Goal: Transaction & Acquisition: Register for event/course

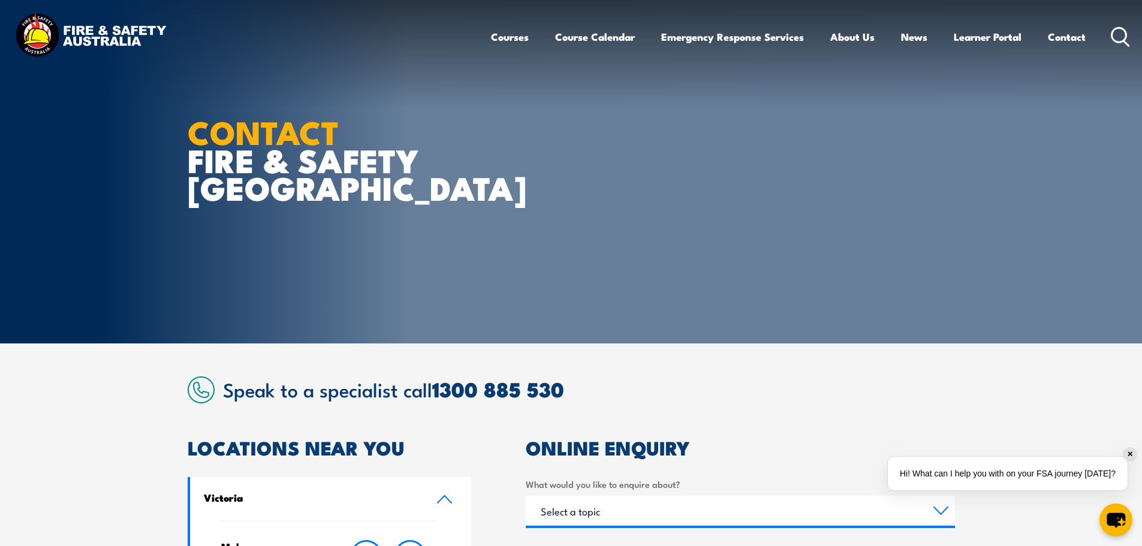
click at [1129, 29] on icon at bounding box center [1120, 37] width 19 height 20
click at [1118, 31] on icon at bounding box center [1120, 37] width 19 height 20
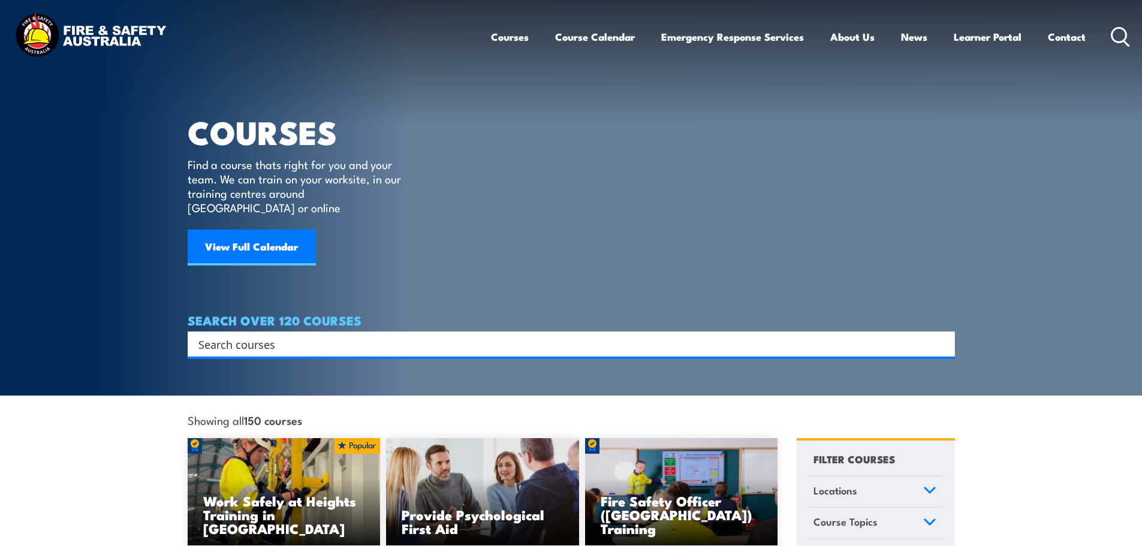
click at [300, 335] on input "Search input" at bounding box center [563, 344] width 730 height 18
type input "fire warden chief fire warden"
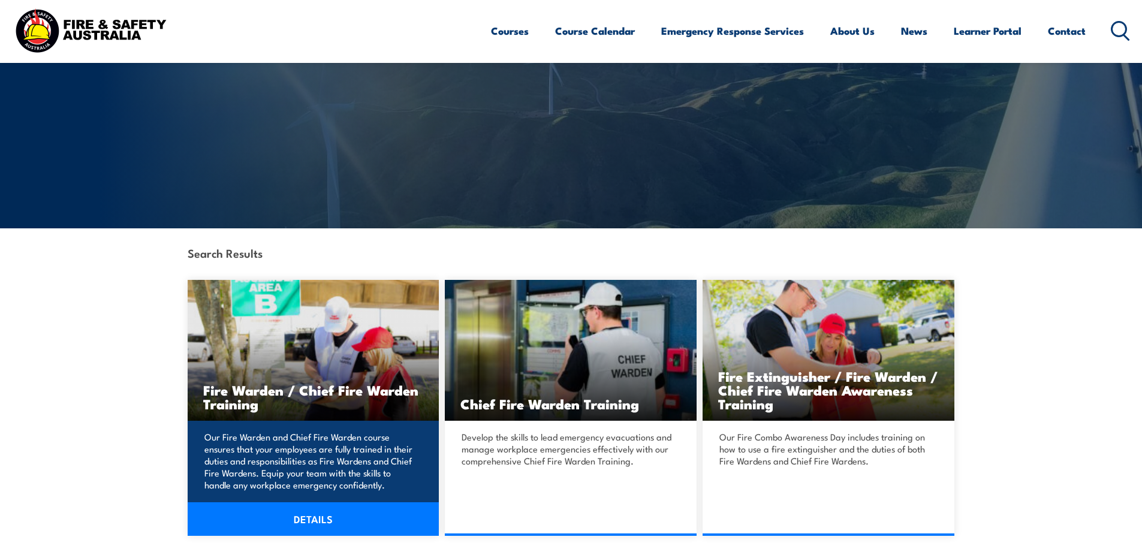
scroll to position [120, 0]
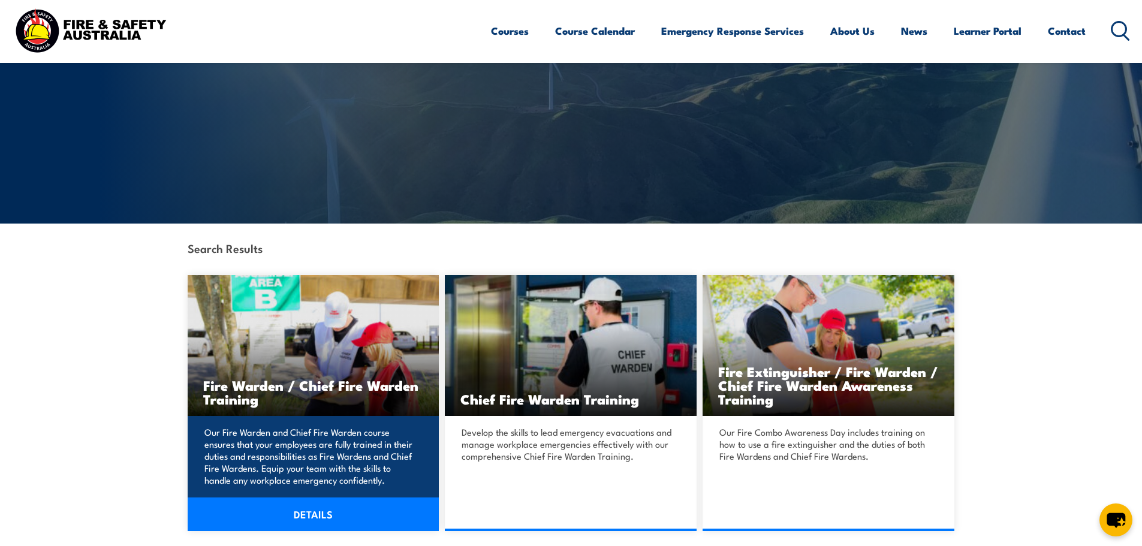
click at [316, 402] on h3 "Fire Warden / Chief Fire Warden Training" at bounding box center [313, 392] width 221 height 28
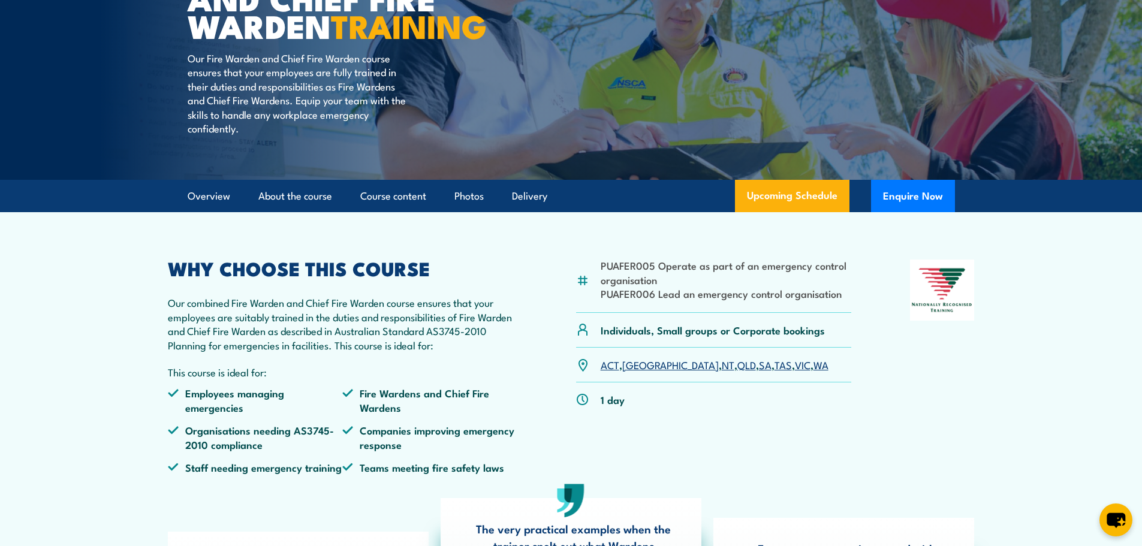
scroll to position [180, 0]
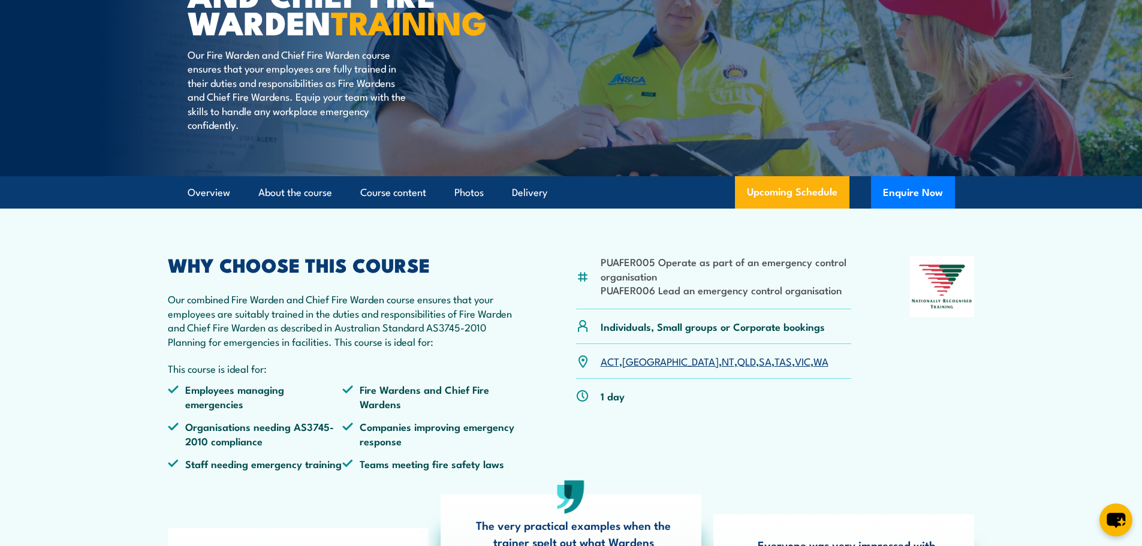
click at [633, 368] on link "NSW" at bounding box center [670, 361] width 97 height 14
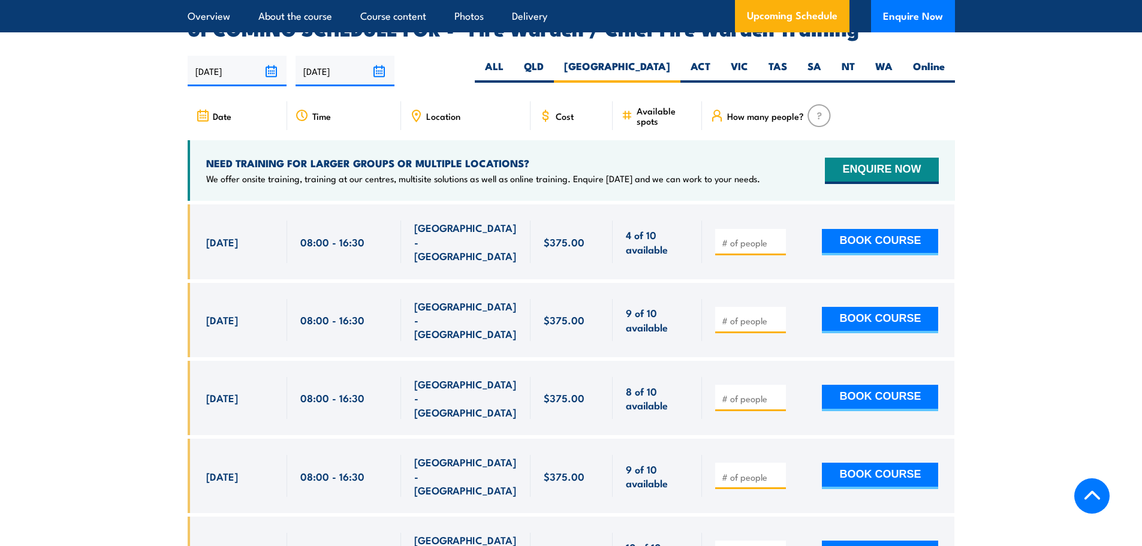
scroll to position [2124, 0]
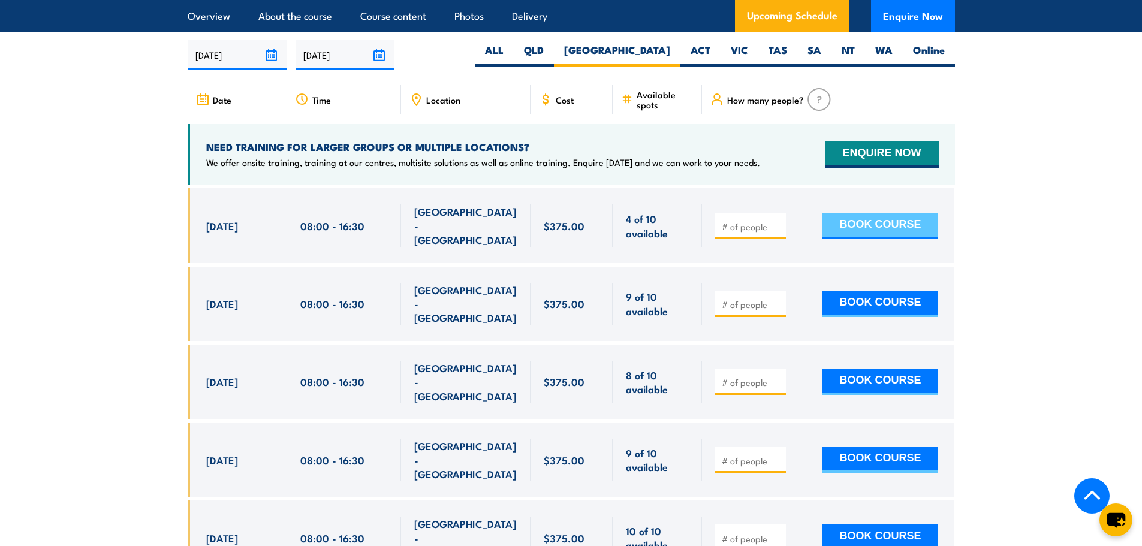
click at [868, 214] on button "BOOK COURSE" at bounding box center [880, 226] width 116 height 26
click at [754, 221] on input "number" at bounding box center [752, 227] width 60 height 12
type input "1"
click at [848, 218] on button "BOOK COURSE" at bounding box center [880, 226] width 116 height 26
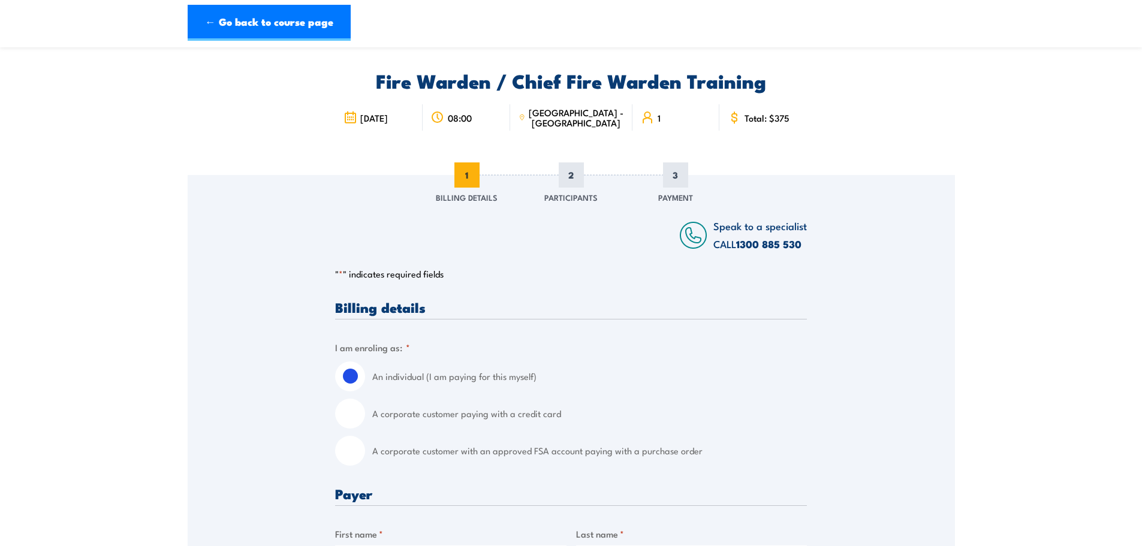
scroll to position [60, 0]
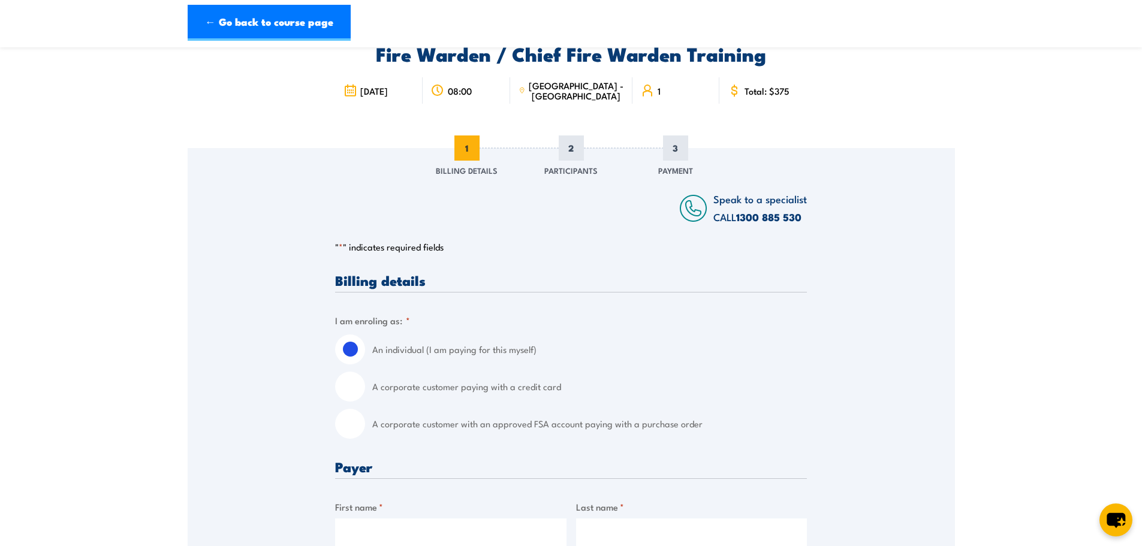
click at [354, 426] on input "A corporate customer with an approved FSA account paying with a purchase order" at bounding box center [350, 424] width 30 height 30
radio input "true"
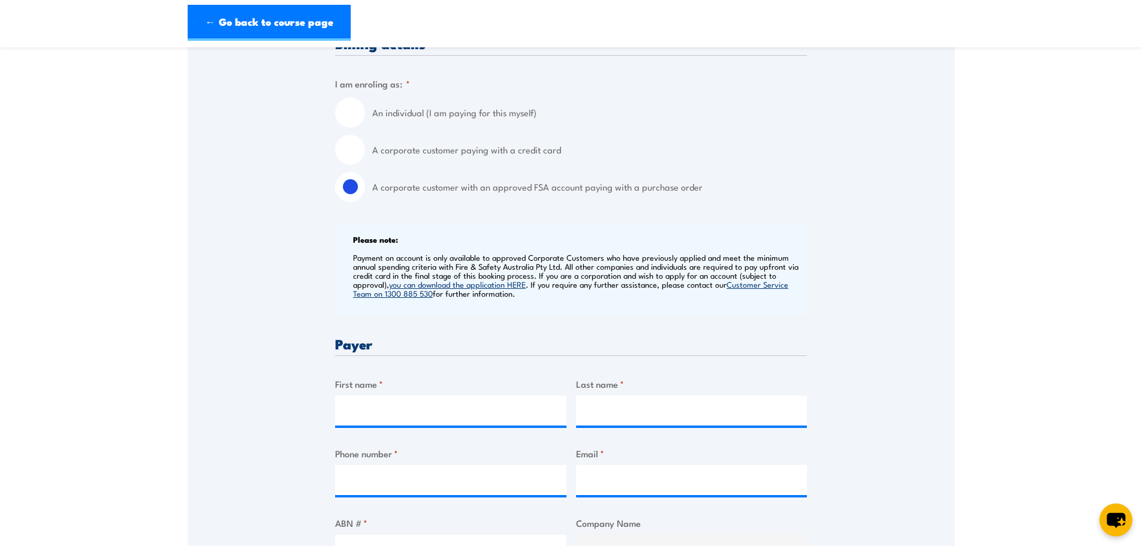
scroll to position [420, 0]
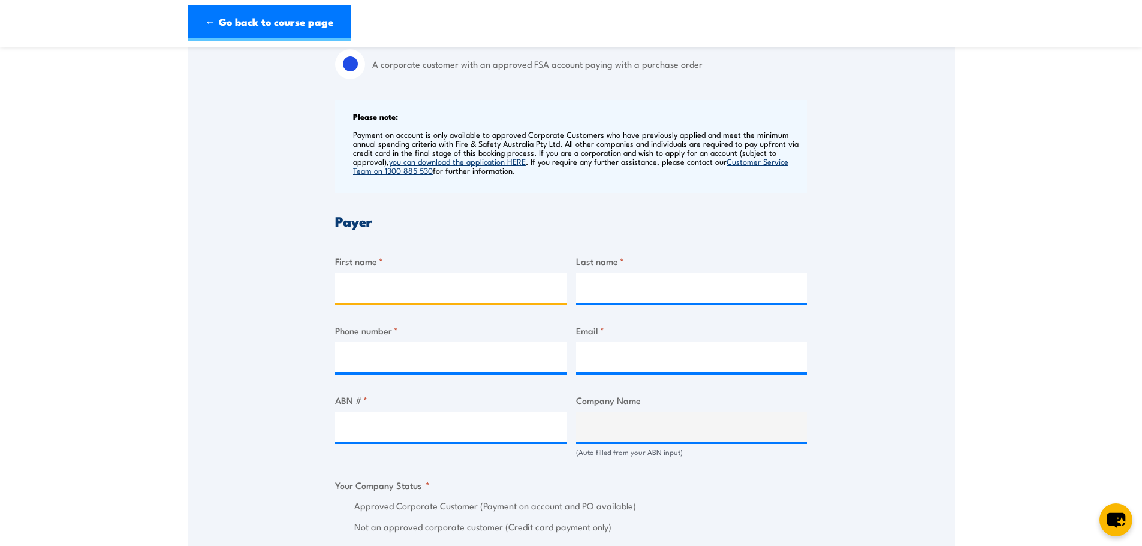
click at [391, 292] on input "First name *" at bounding box center [450, 288] width 231 height 30
type input "rebecca"
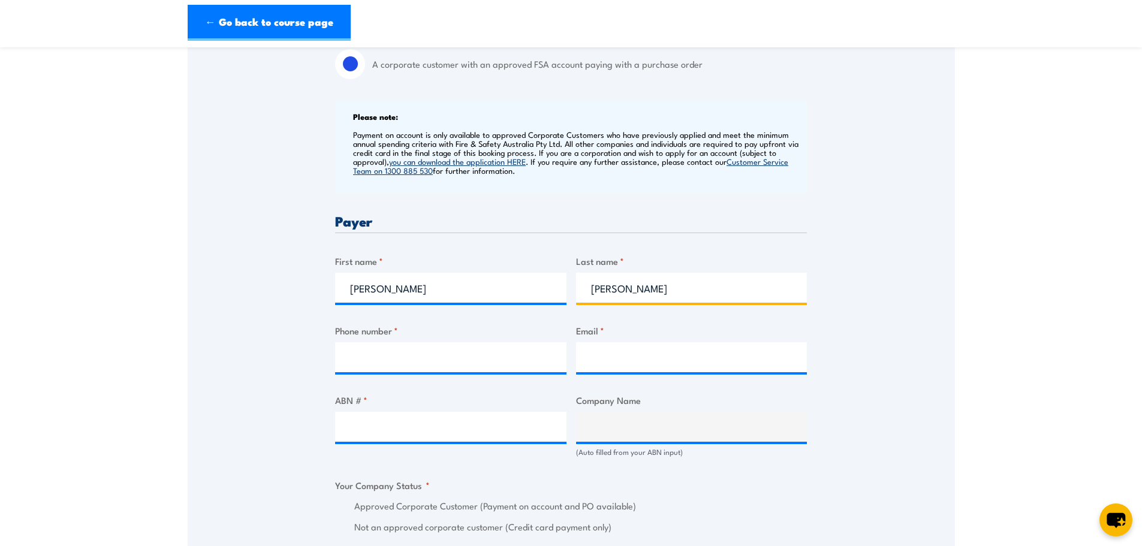
type input "bick"
type input "0432639007"
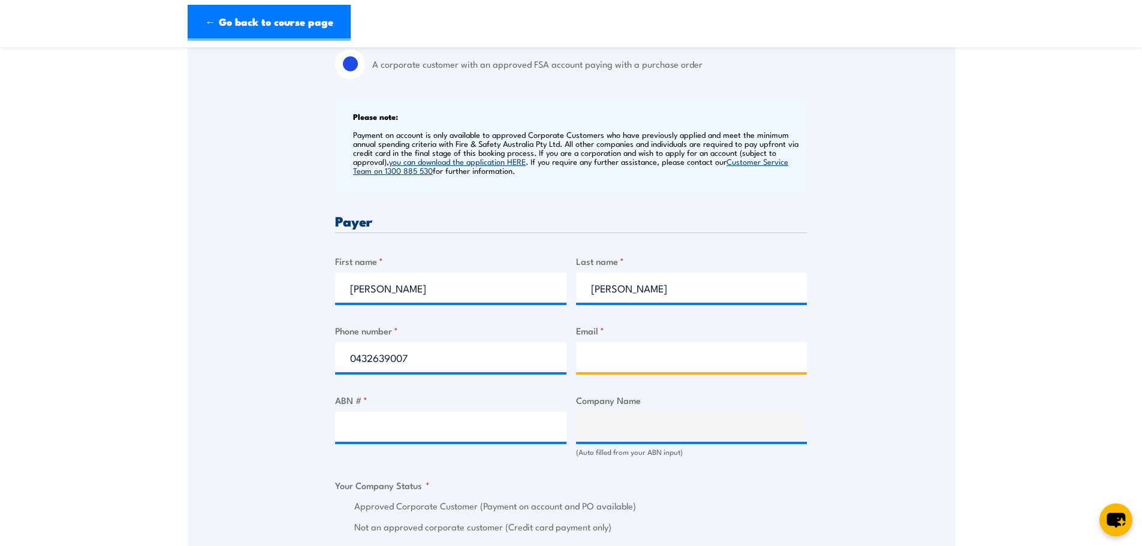
type input "rebecca.bick@securitas-australia.com.au"
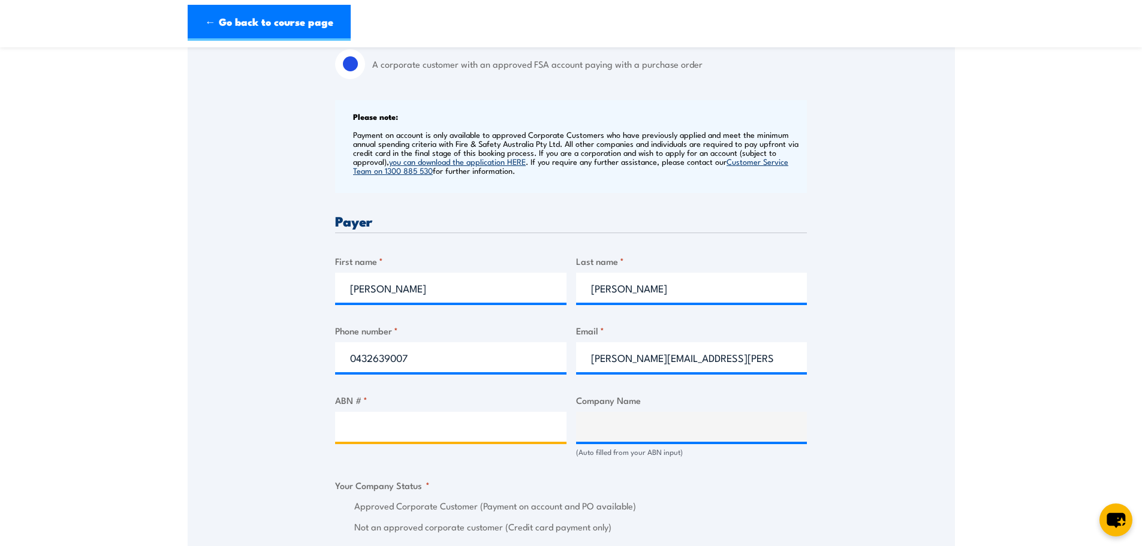
click at [400, 421] on input "ABN # *" at bounding box center [450, 427] width 231 height 30
click at [375, 429] on input "ABN # *" at bounding box center [450, 427] width 231 height 30
paste input "67 106 191 039"
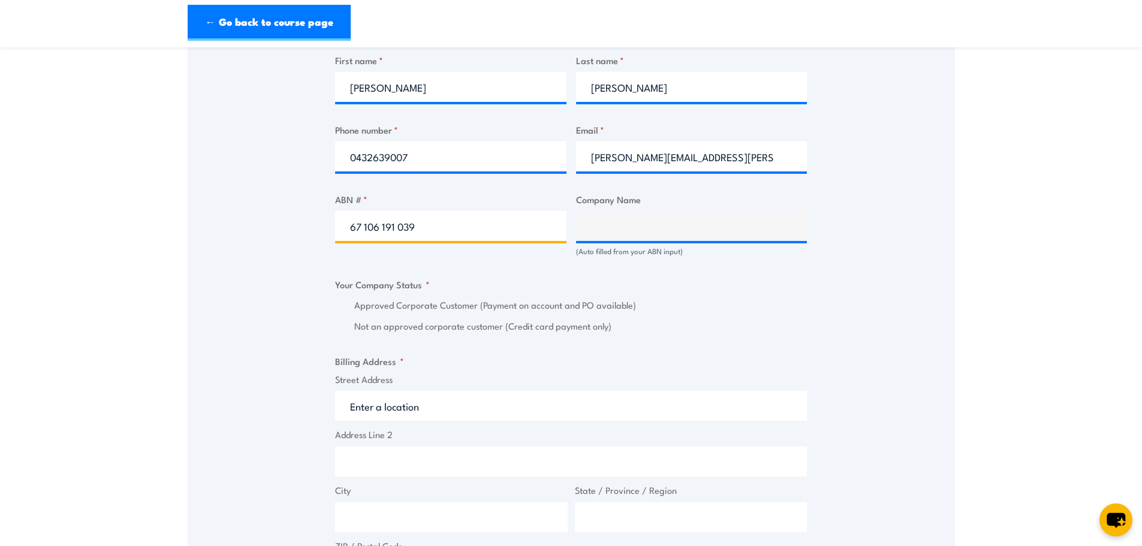
scroll to position [659, 0]
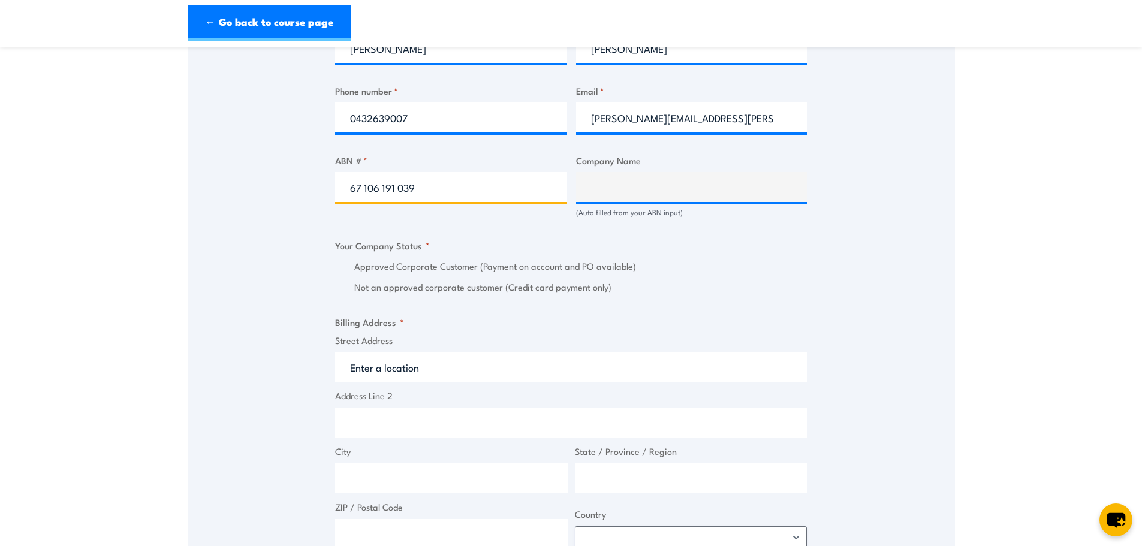
type input "67 106 191 039"
click at [457, 359] on input "Street Address" at bounding box center [571, 367] width 472 height 30
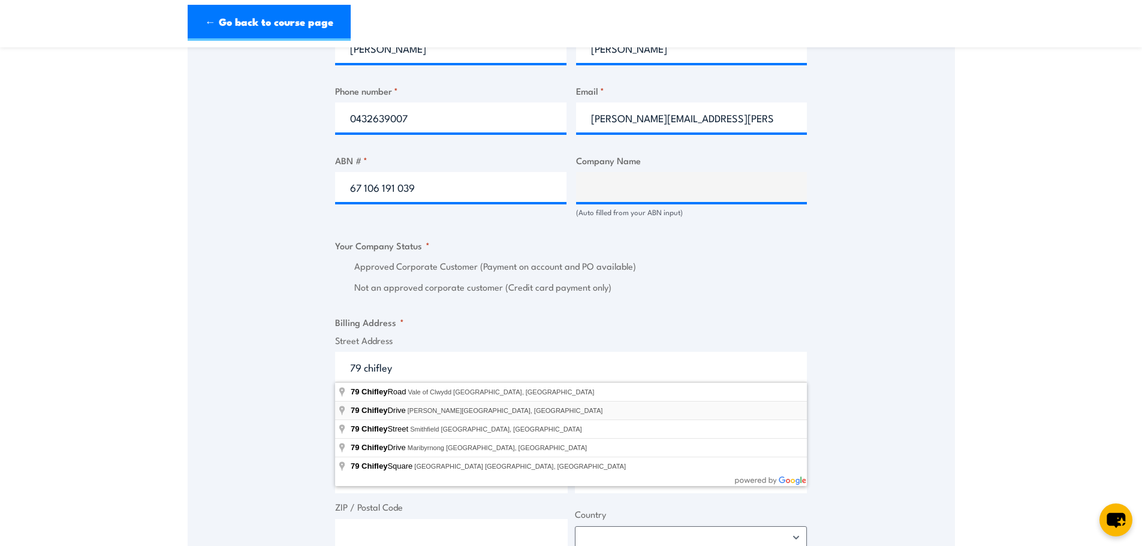
type input "79 Chifley Drive, Preston VIC, Australia"
type input "79 Chifley Dr"
type input "Preston"
type input "Victoria"
type input "3072"
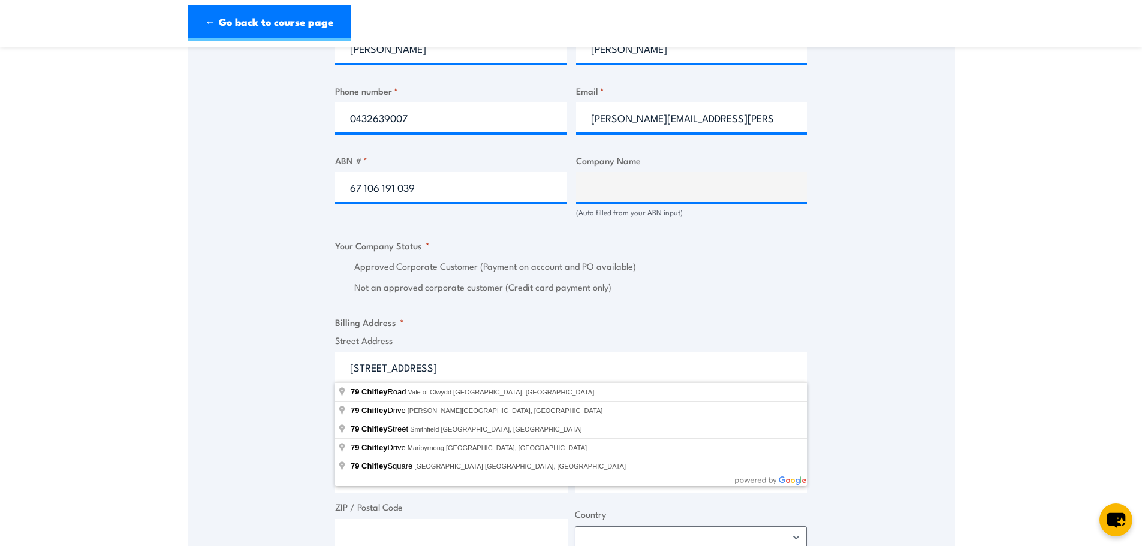
select select "Australia"
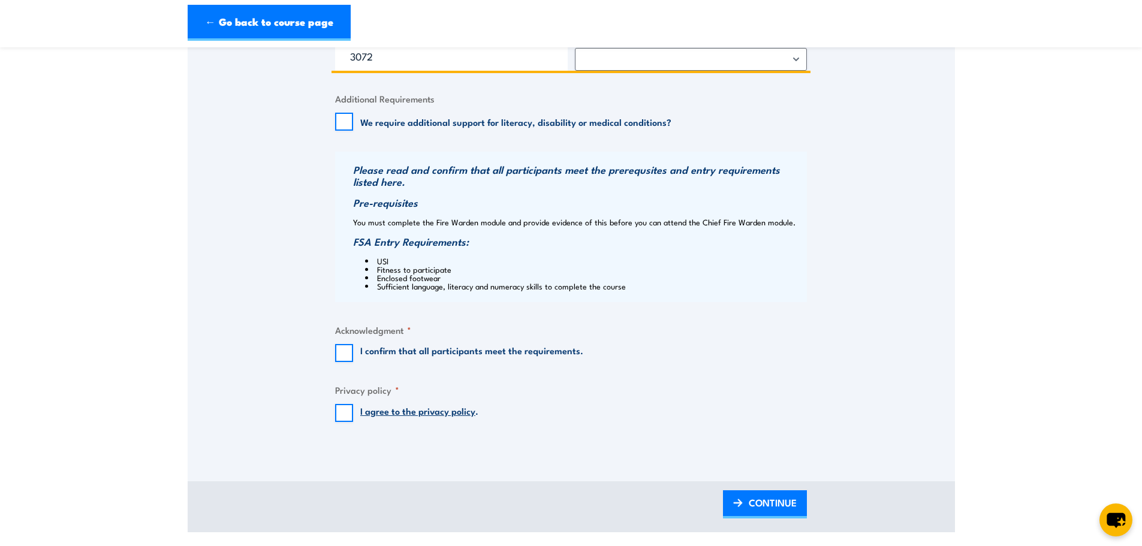
scroll to position [1139, 0]
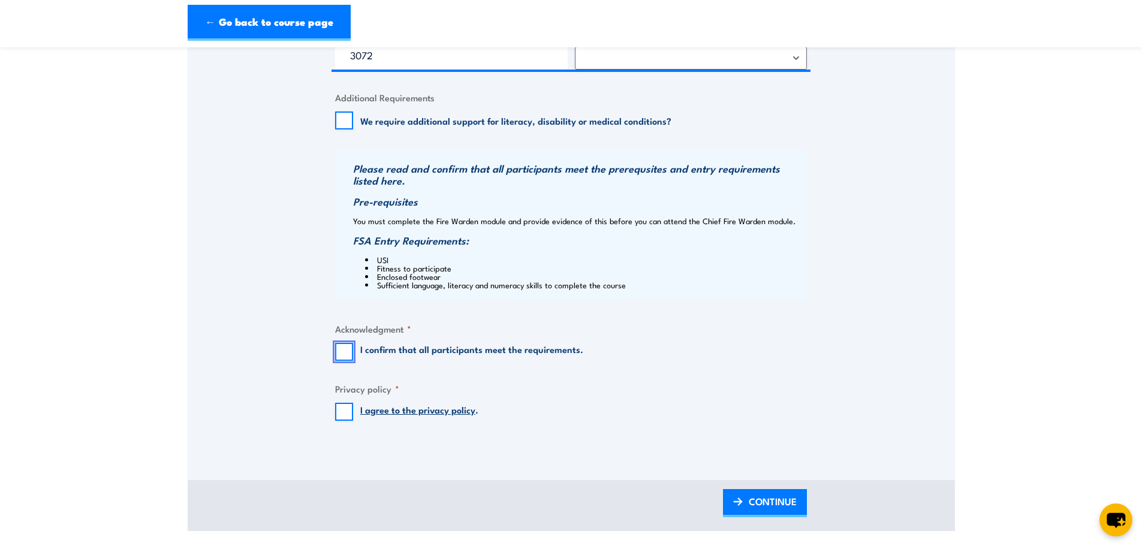
click at [345, 354] on input "I confirm that all participants meet the requirements." at bounding box center [344, 352] width 18 height 18
checkbox input "true"
drag, startPoint x: 348, startPoint y: 413, endPoint x: 375, endPoint y: 417, distance: 27.3
click at [350, 414] on input "I agree to the privacy policy ." at bounding box center [344, 412] width 18 height 18
checkbox input "true"
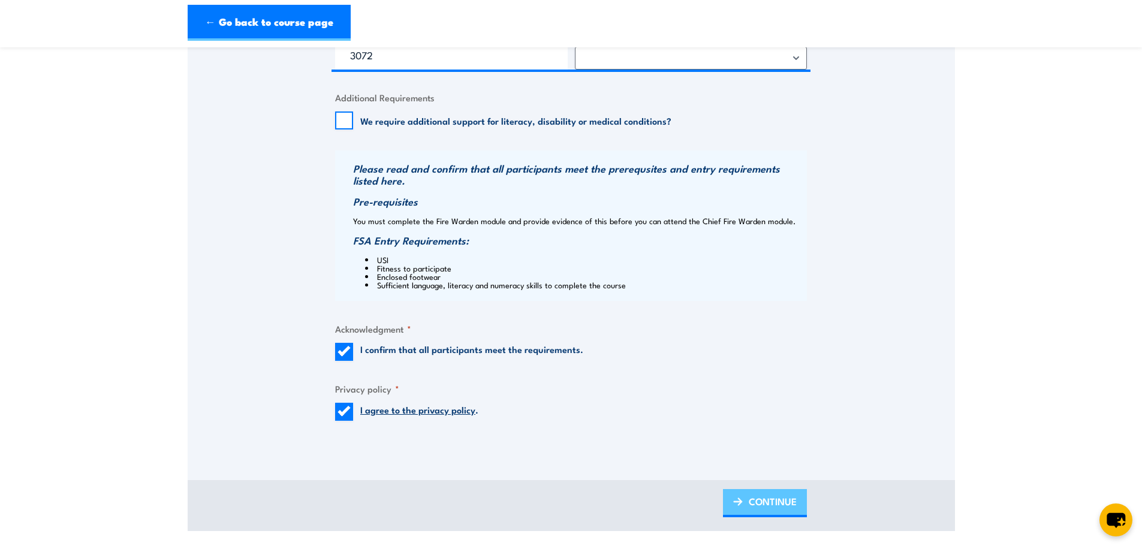
click at [792, 502] on span "CONTINUE" at bounding box center [773, 502] width 48 height 32
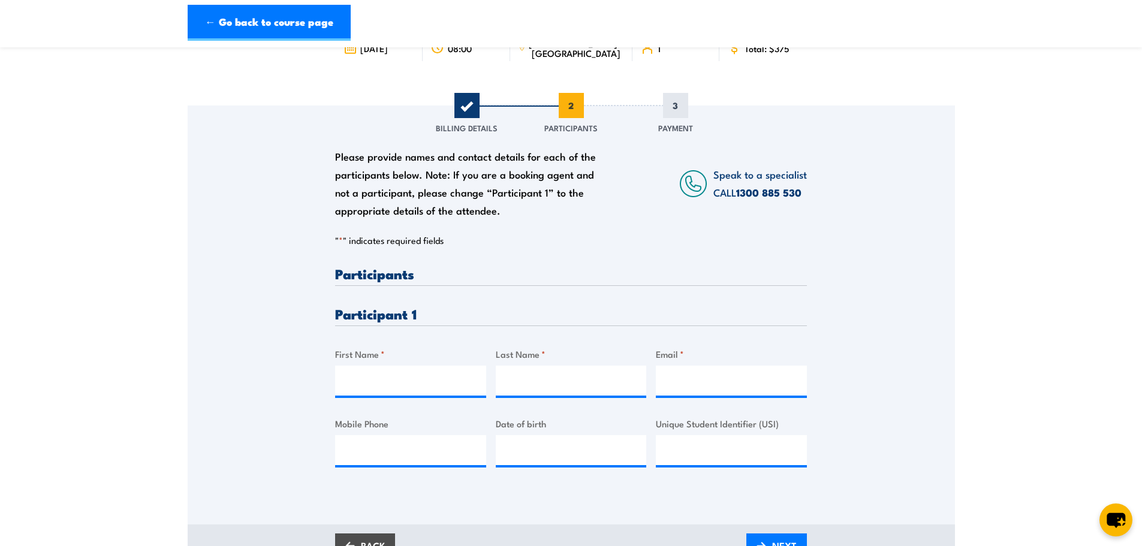
scroll to position [120, 0]
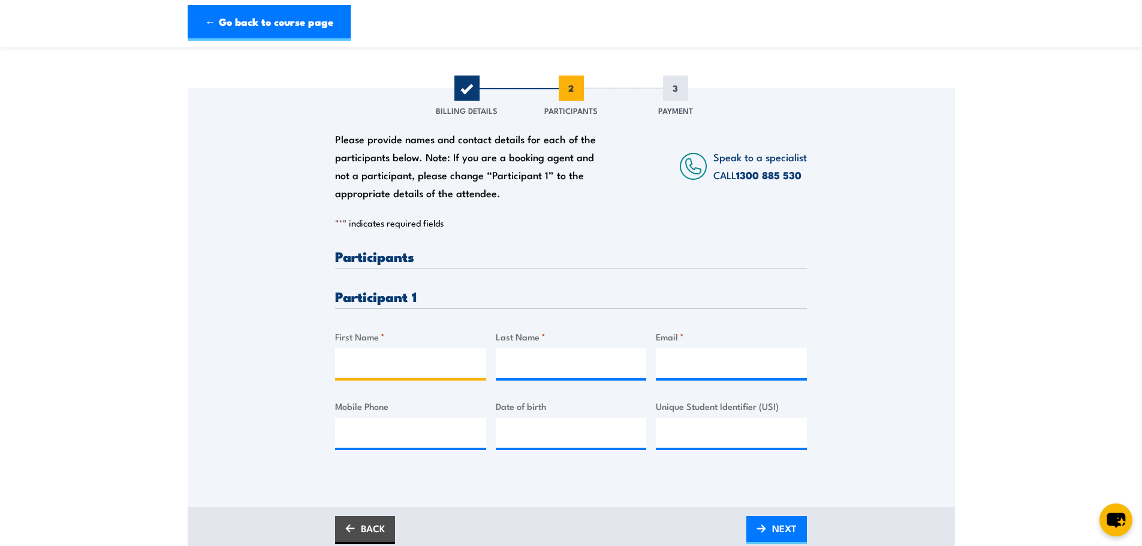
click at [400, 362] on input "First Name *" at bounding box center [410, 363] width 151 height 30
type input "Kalyan"
type input "Kommineni"
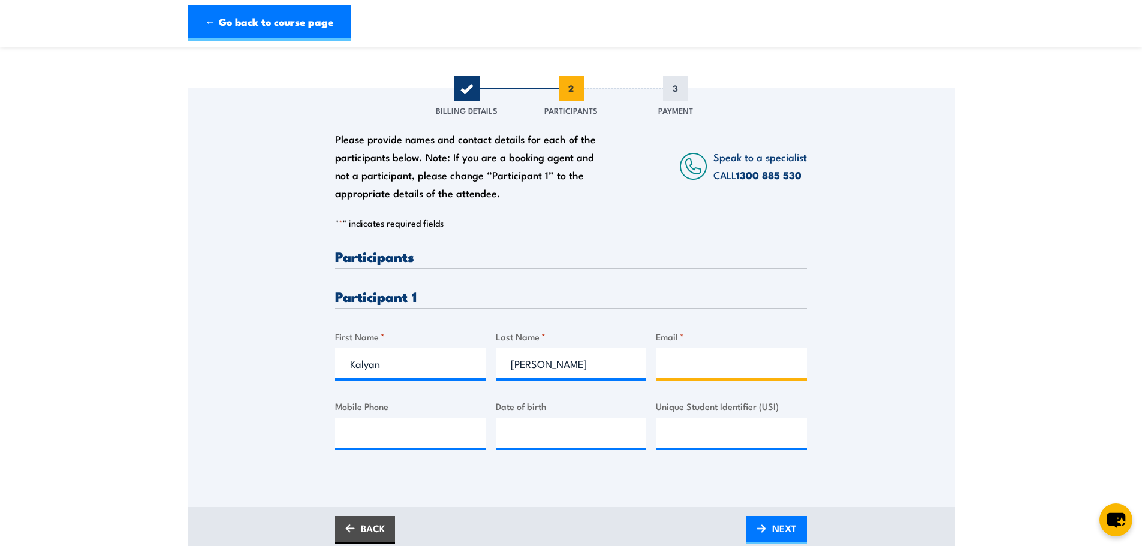
click at [689, 369] on input "Email *" at bounding box center [731, 363] width 151 height 30
paste input "kkr.kalyan@myyahoo.com"
type input "kkr.kalyan@myyahoo.com"
click at [374, 435] on input "Mobile Phone" at bounding box center [410, 433] width 151 height 30
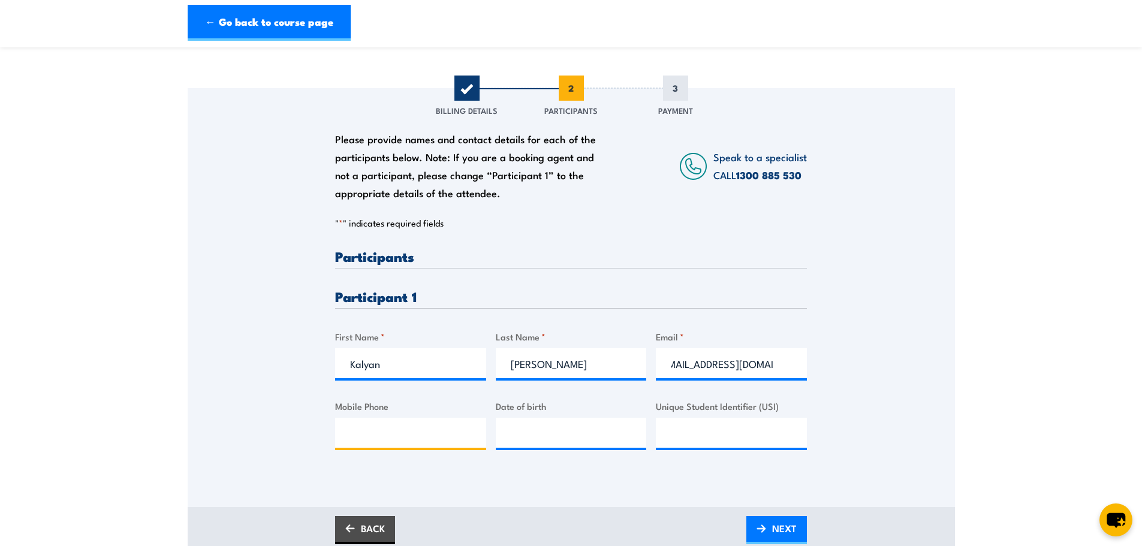
scroll to position [0, 0]
click at [393, 431] on input "Mobile Phone" at bounding box center [410, 433] width 151 height 30
paste input "0494 155 177"
type input "0494 155 177"
click at [524, 431] on input "__/__/____" at bounding box center [571, 433] width 151 height 30
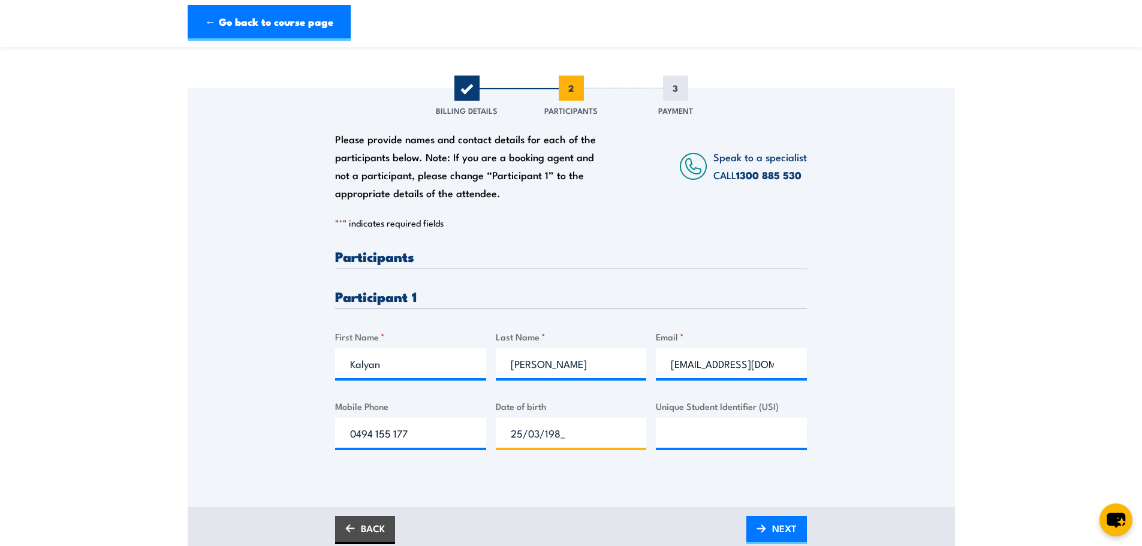
type input "25/03/1980"
click at [783, 524] on span "NEXT" at bounding box center [784, 529] width 25 height 32
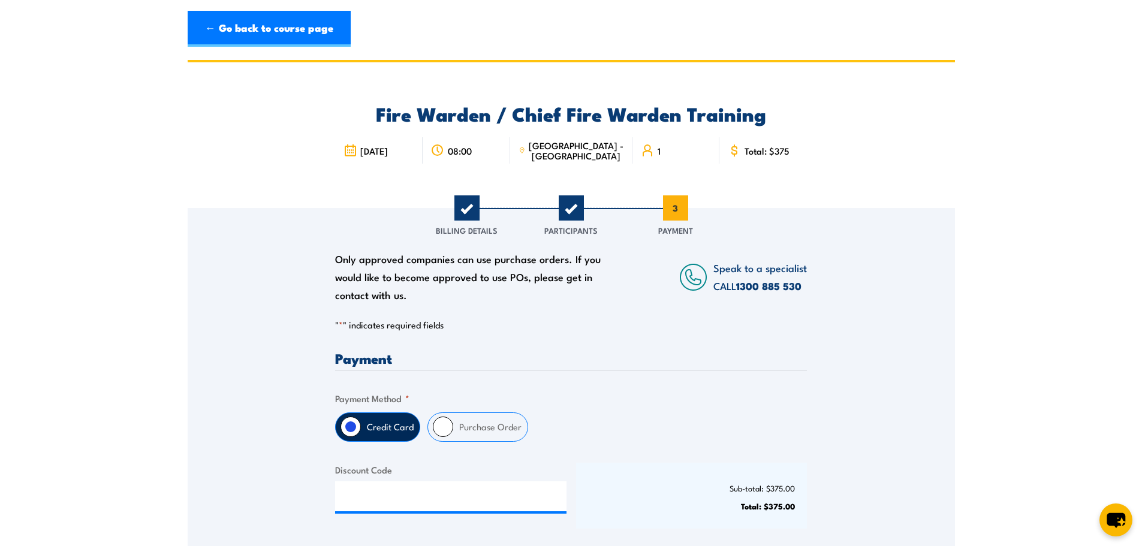
click at [433, 432] on input "Purchase Order" at bounding box center [443, 427] width 20 height 20
radio input "true"
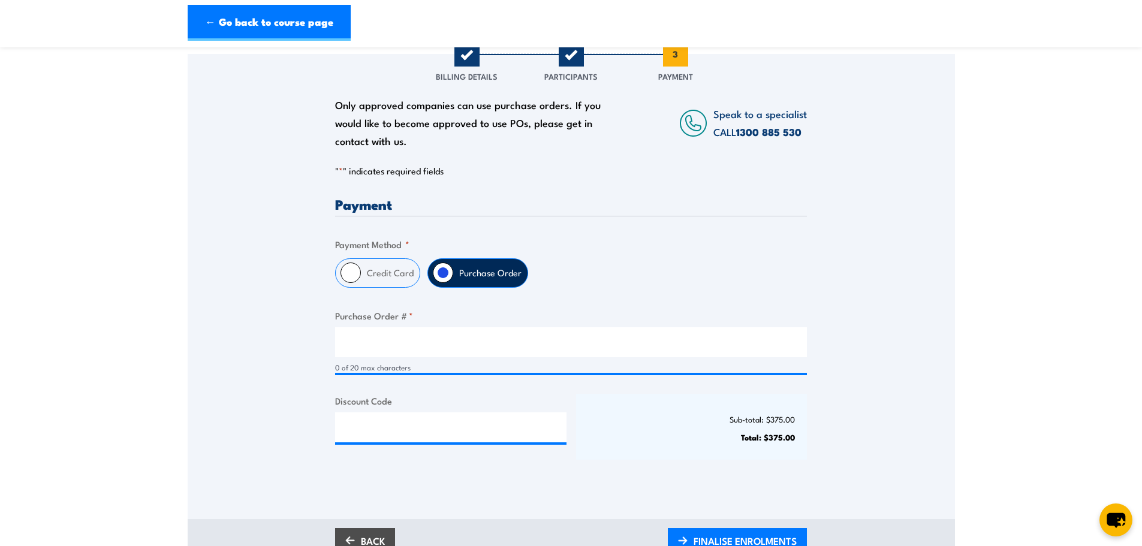
scroll to position [180, 0]
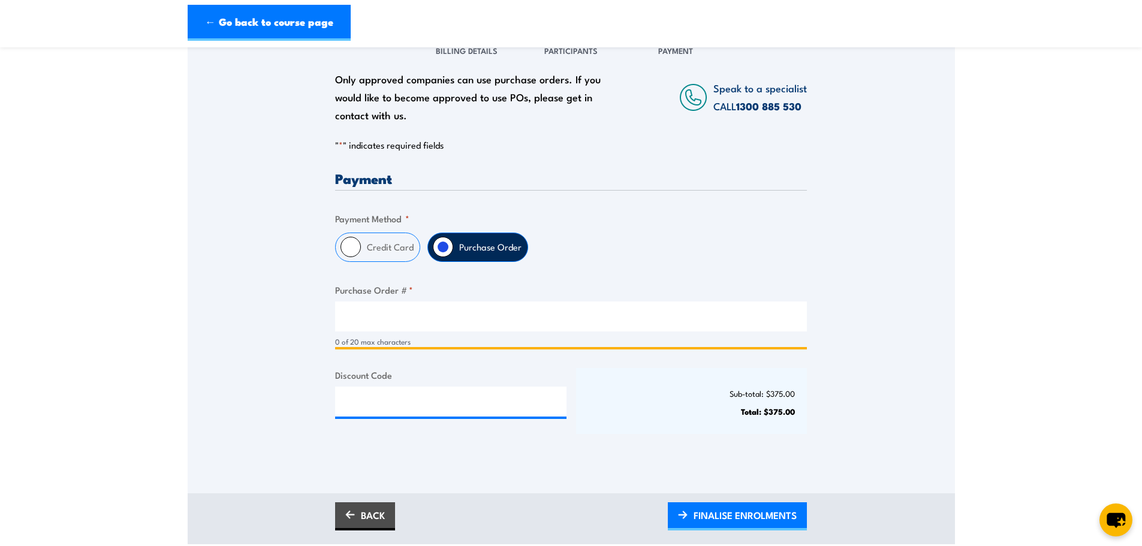
click at [369, 321] on input "Purchase Order # *" at bounding box center [571, 317] width 472 height 30
paste input "18-5748"
type input "18-5748"
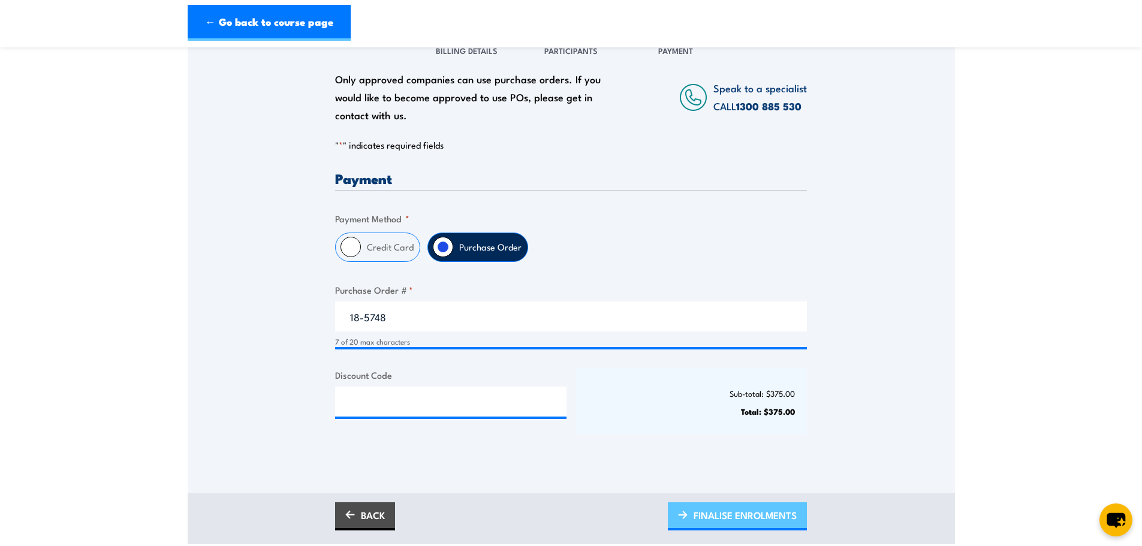
click at [753, 519] on span "FINALISE ENROLMENTS" at bounding box center [745, 515] width 103 height 32
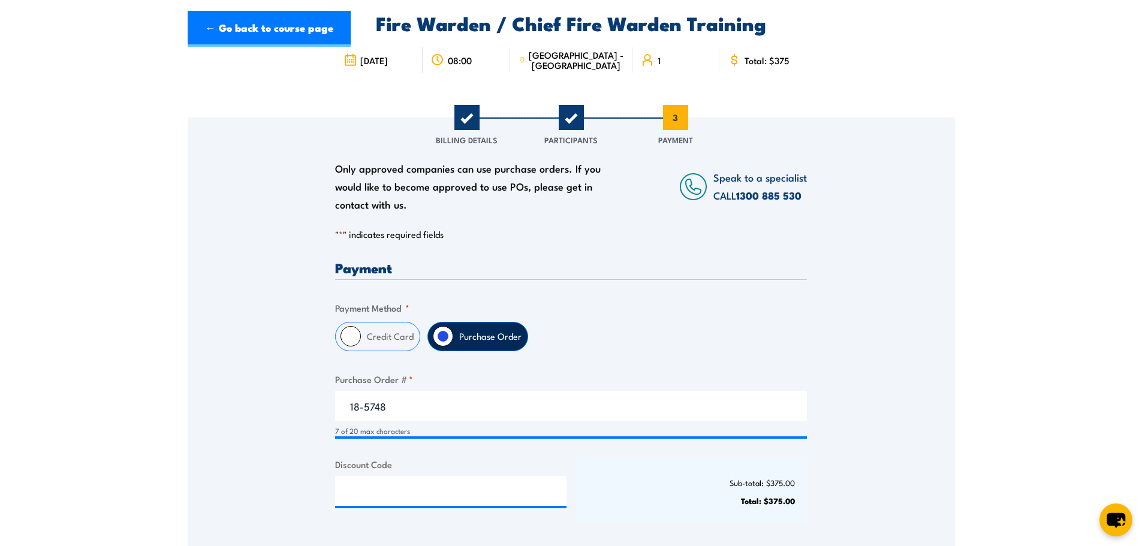
scroll to position [0, 0]
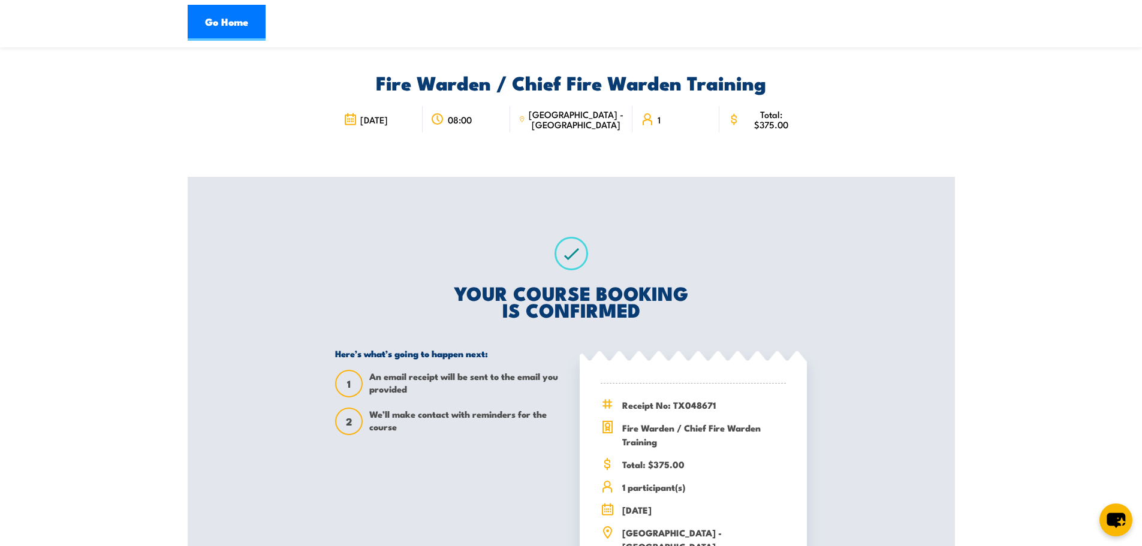
scroll to position [60, 0]
